Goal: Information Seeking & Learning: Learn about a topic

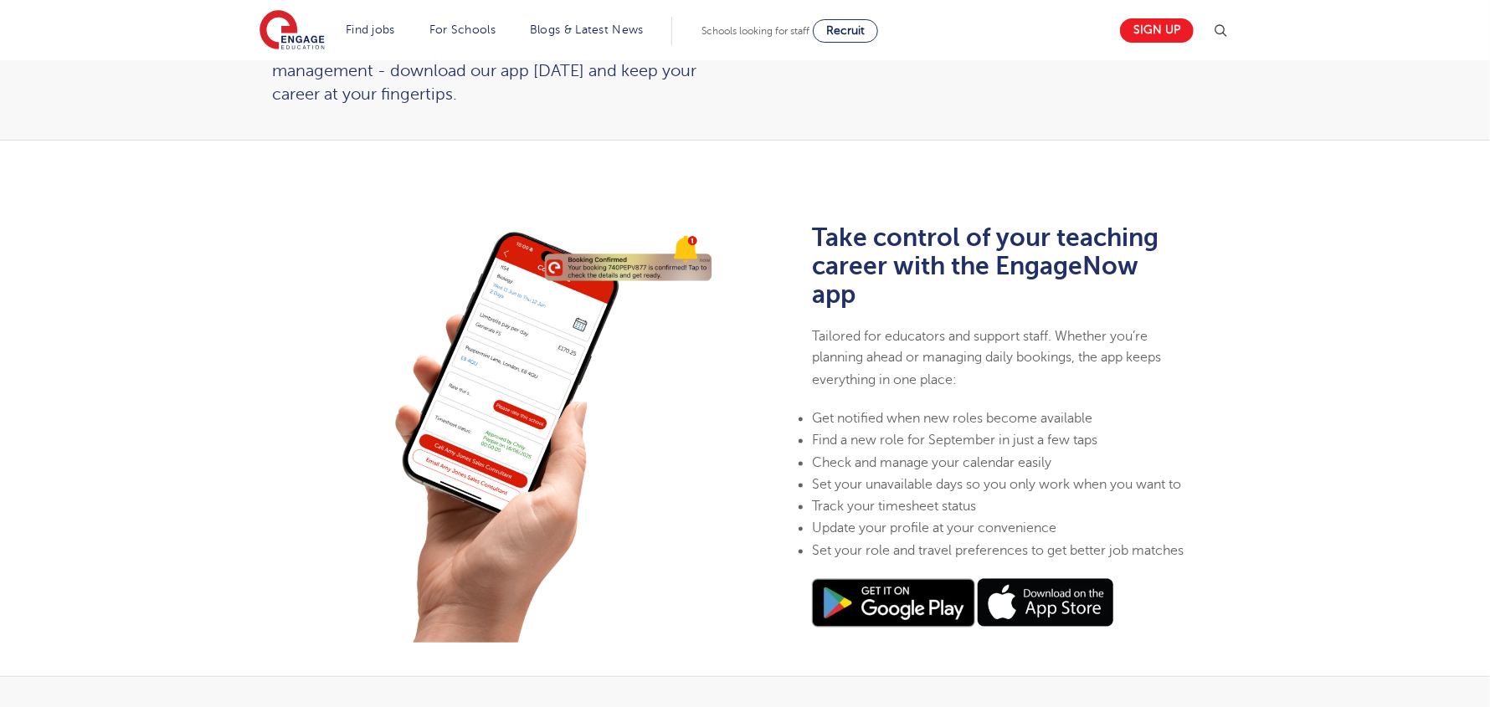
scroll to position [334, 0]
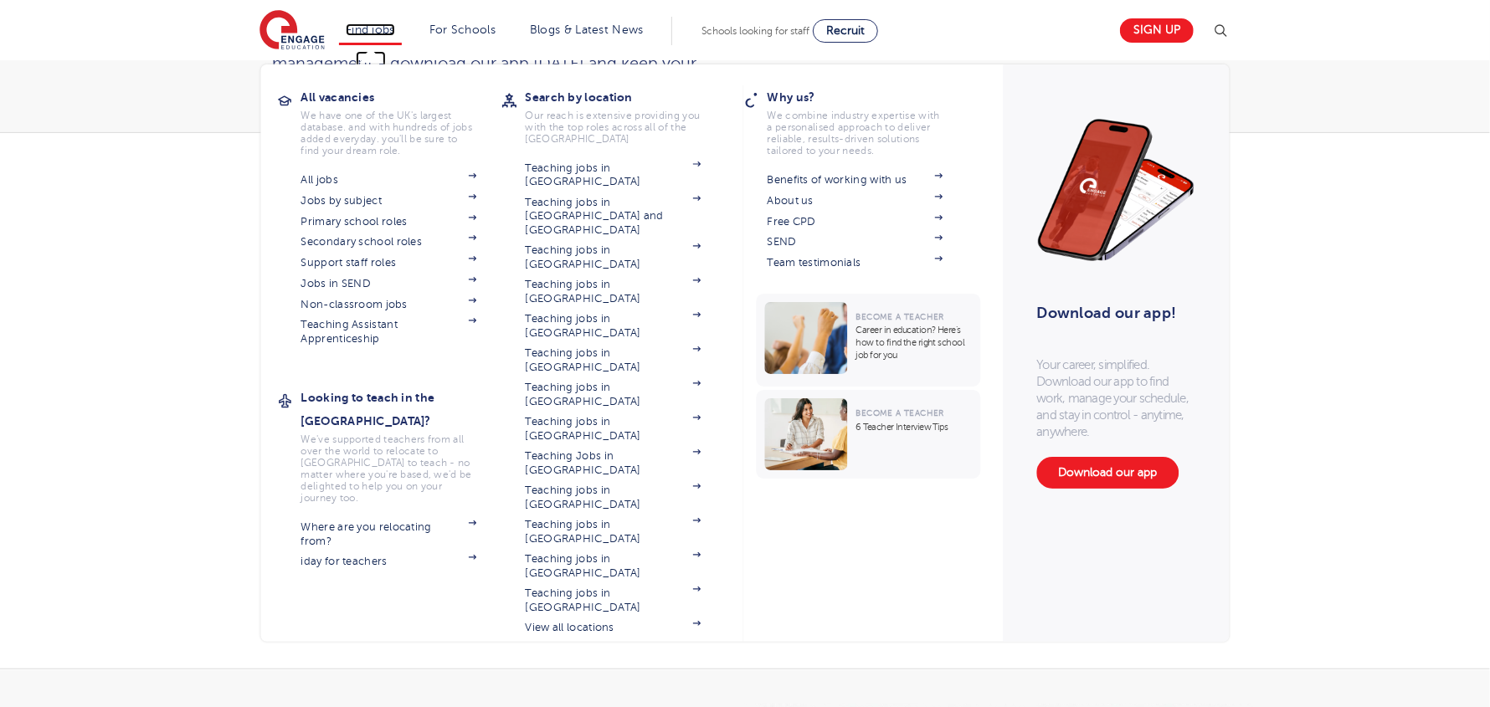
click at [386, 26] on link "Find jobs" at bounding box center [370, 29] width 49 height 13
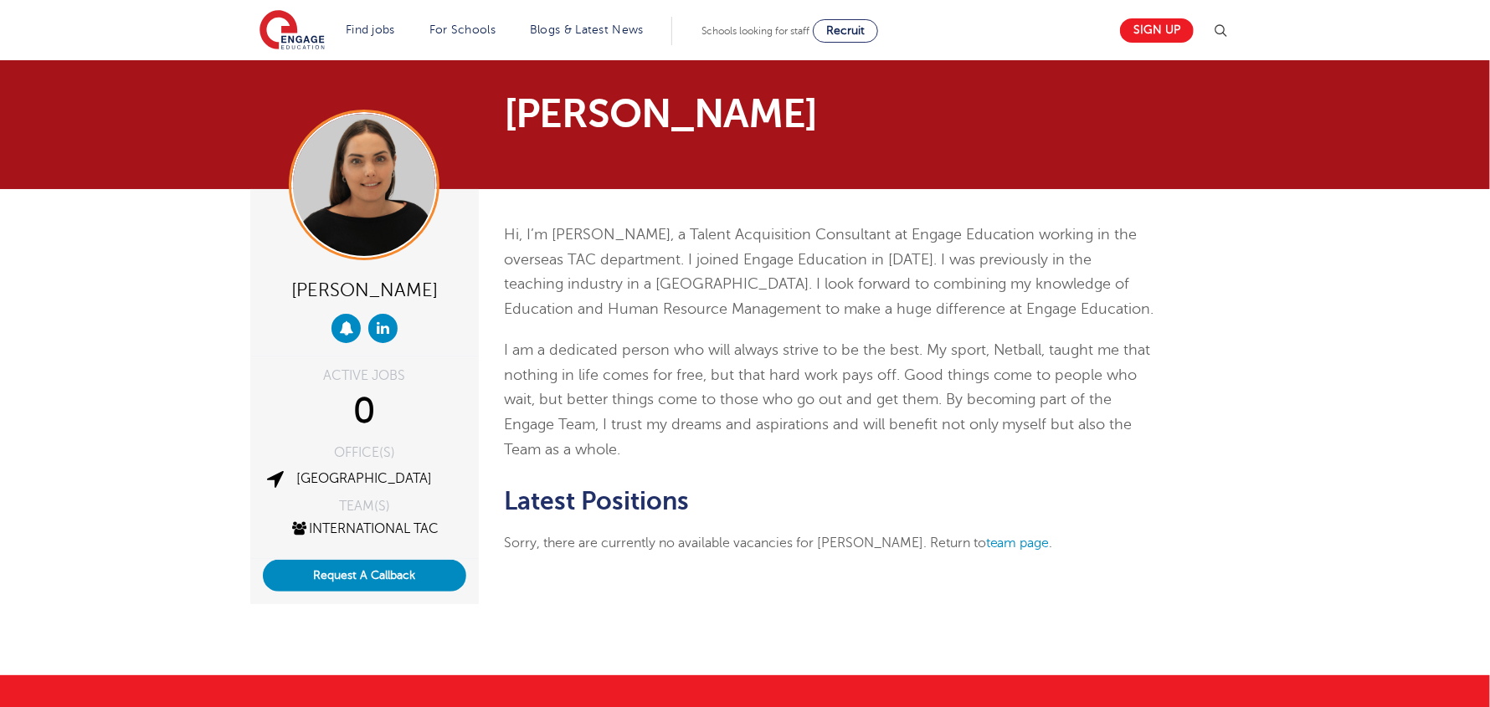
click at [803, 370] on p "I am a dedicated person who will always strive to be the best. My sport, Netbal…" at bounding box center [830, 400] width 652 height 124
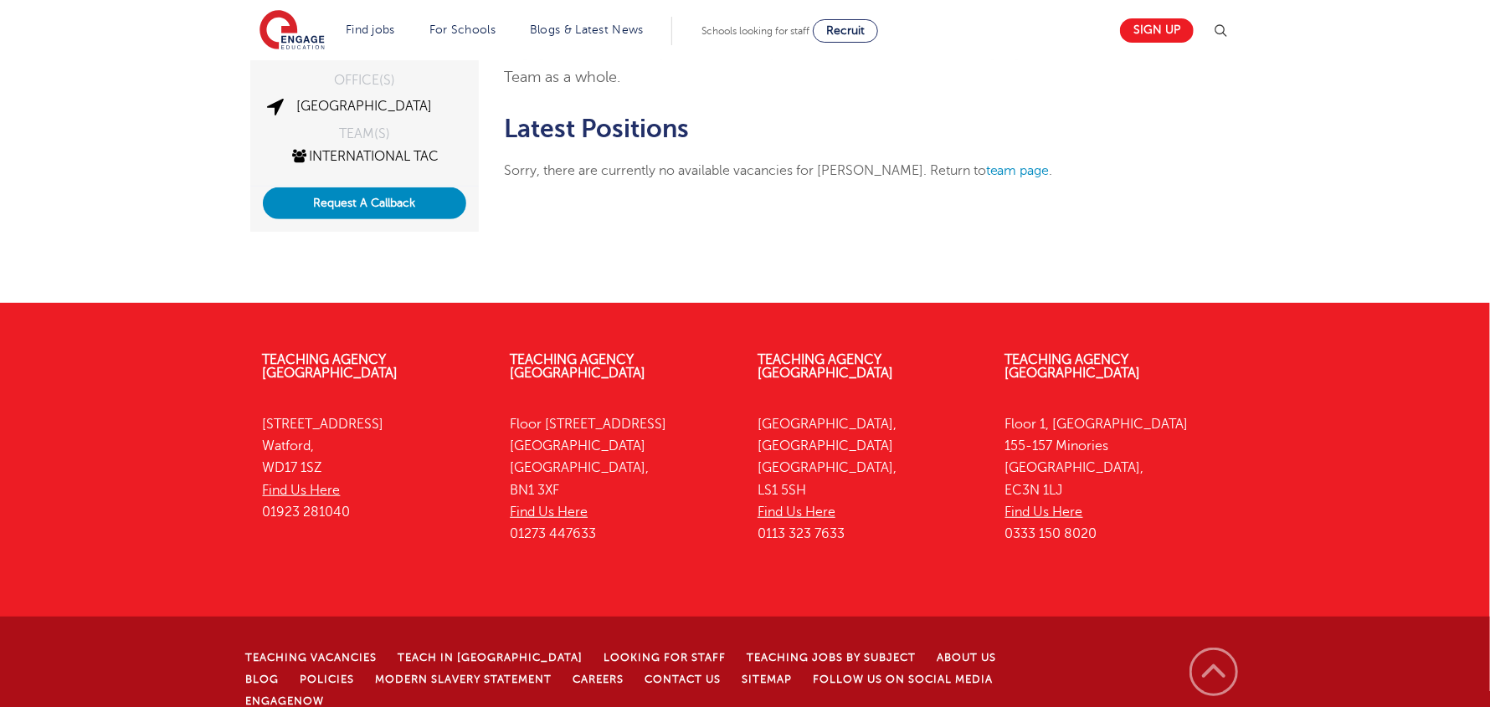
scroll to position [382, 0]
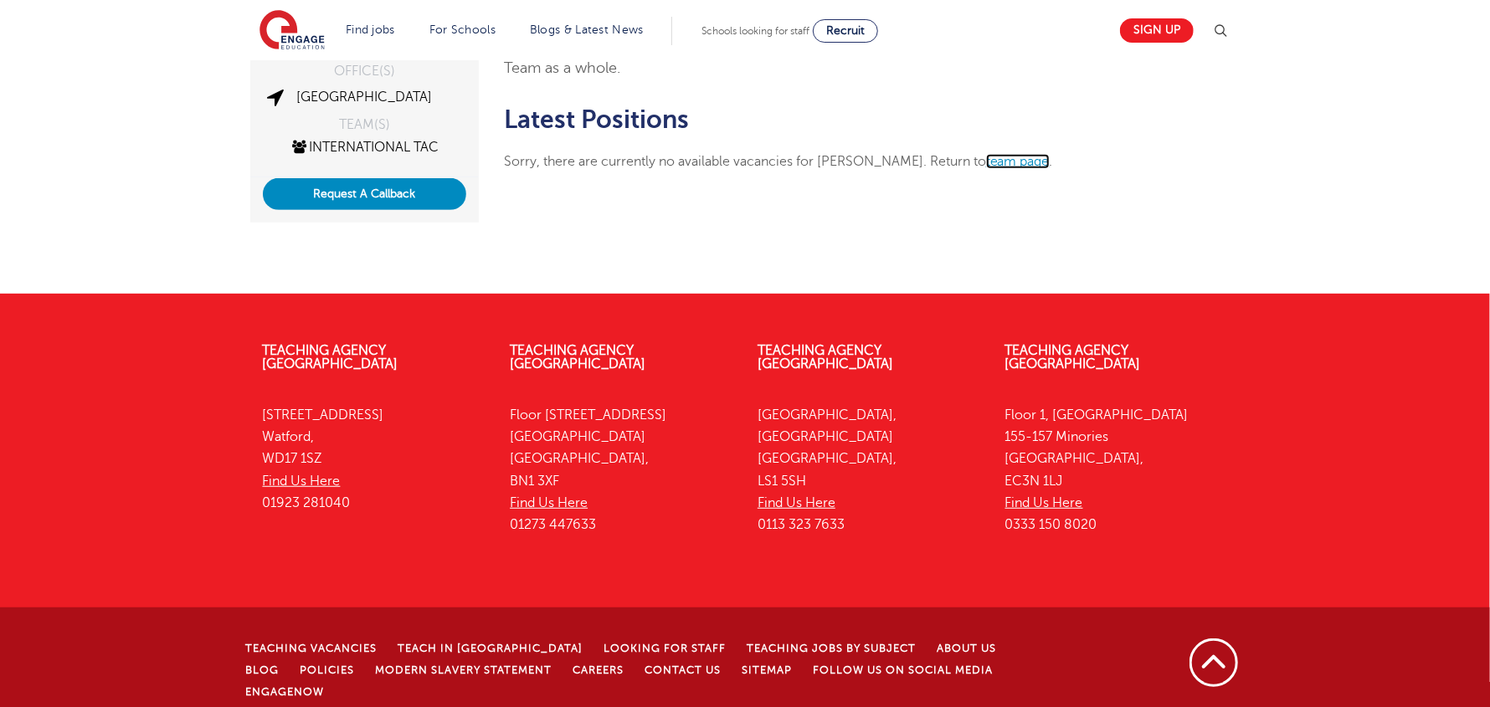
click at [1016, 162] on link "team page" at bounding box center [1018, 161] width 64 height 15
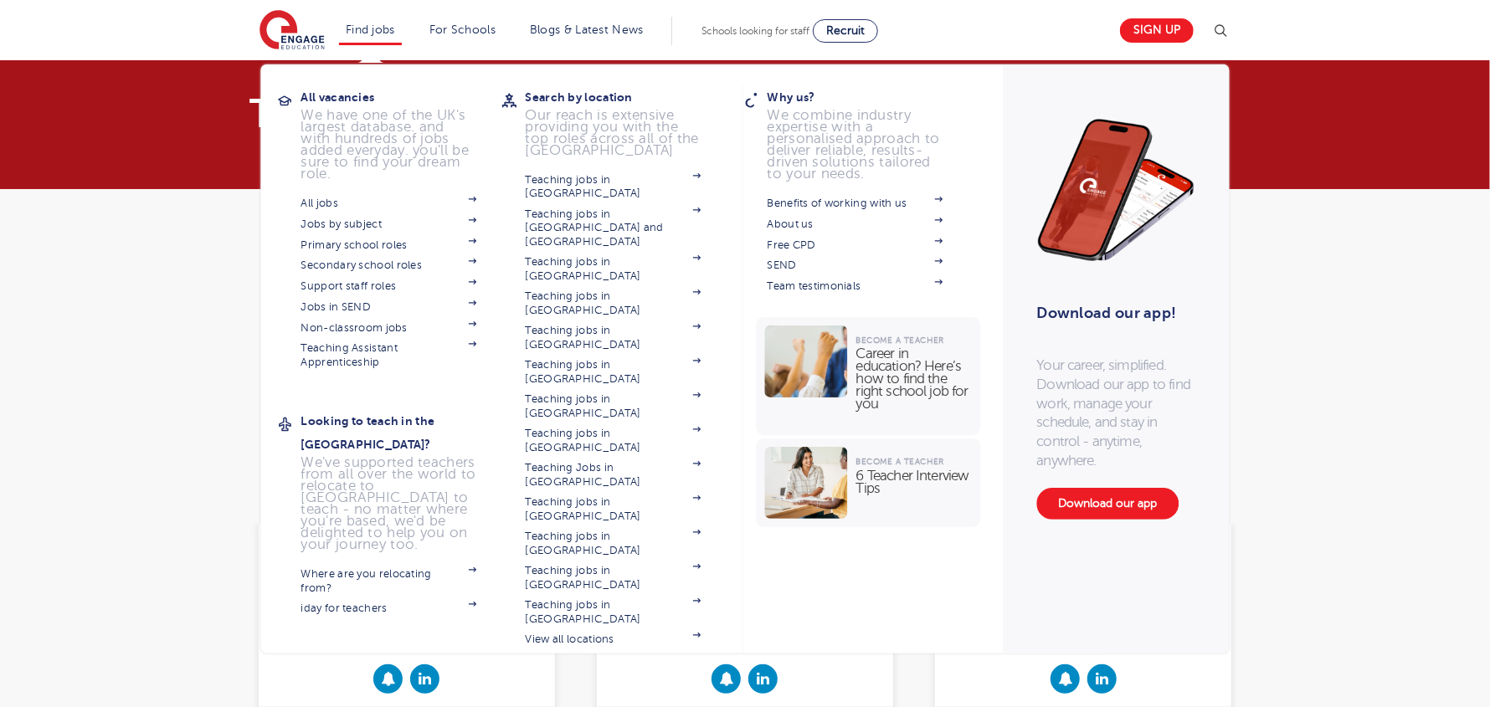
click at [375, 37] on li "Find jobs All vacancies We have one of the UK's largest database. and with hund…" at bounding box center [370, 31] width 63 height 28
click at [370, 34] on link "Find jobs" at bounding box center [370, 29] width 49 height 13
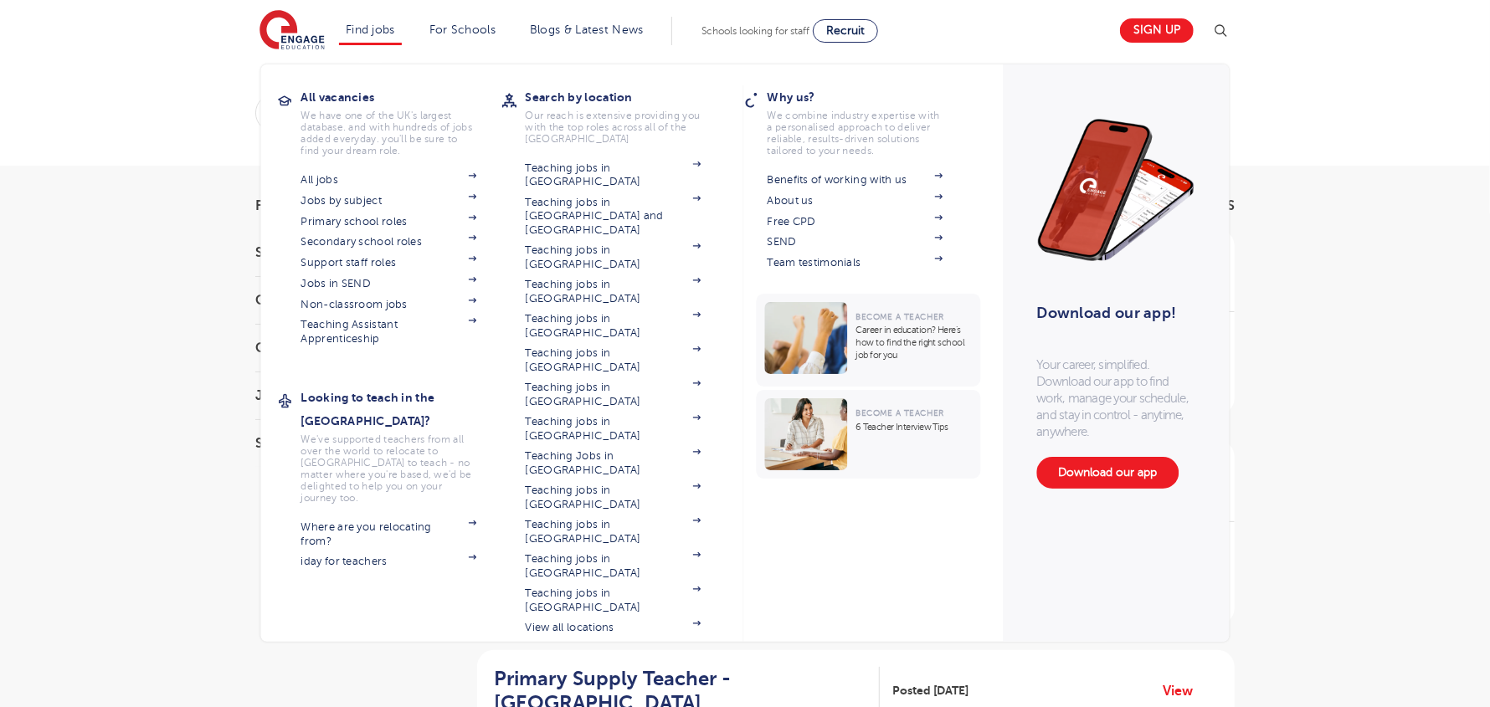
click at [299, 45] on div "All vacancies We have one of the UK's largest database. and with hundreds of jo…" at bounding box center [745, 204] width 968 height 319
click at [541, 621] on link "View all locations" at bounding box center [614, 627] width 176 height 13
